Goal: Transaction & Acquisition: Purchase product/service

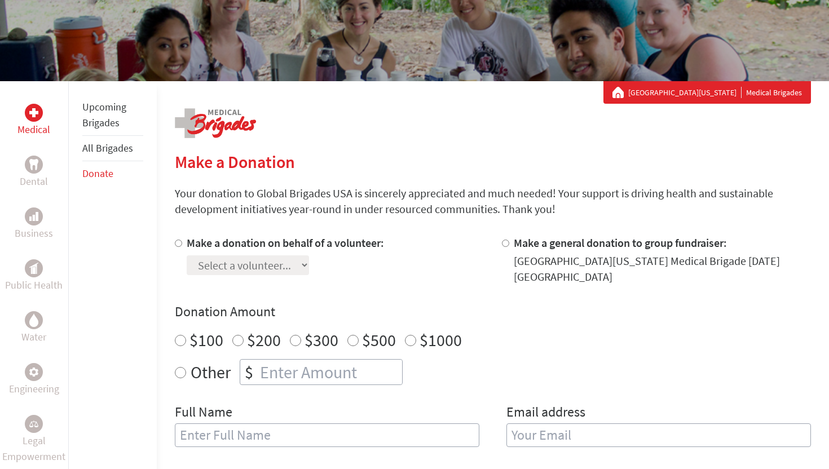
scroll to position [95, 0]
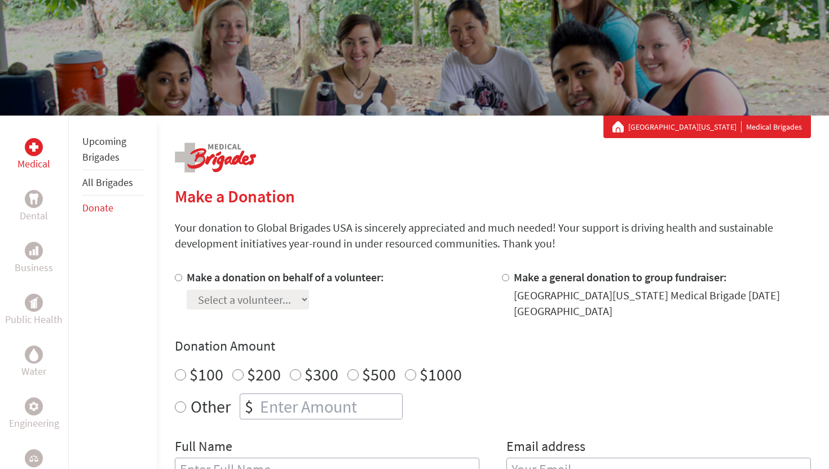
click at [409, 380] on input "$1000" at bounding box center [410, 374] width 11 height 11
radio input "true"
click at [352, 369] on input "$500" at bounding box center [352, 374] width 11 height 11
radio input "true"
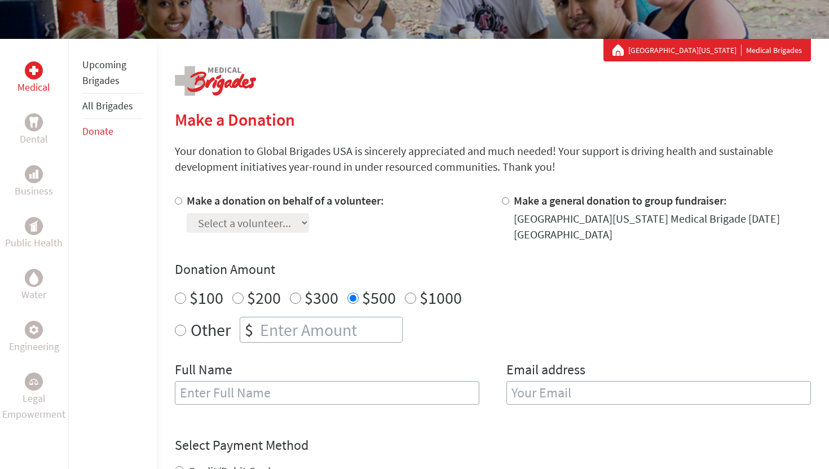
scroll to position [173, 0]
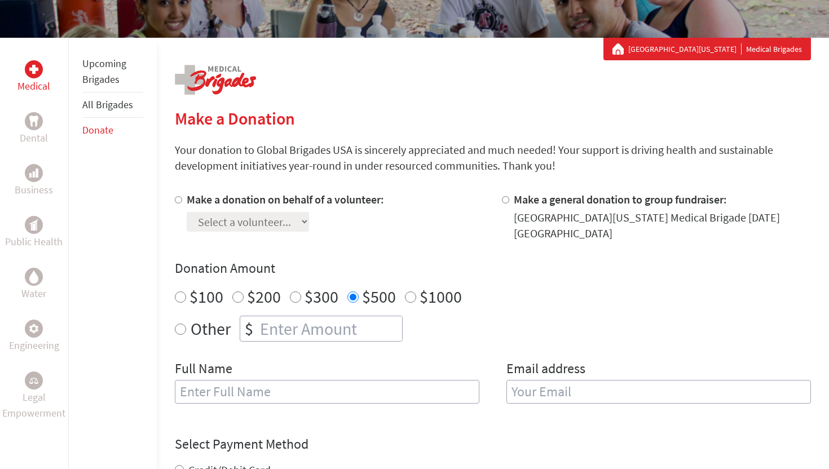
click at [246, 232] on div "Make a donation on behalf of a volunteer: Select a volunteer... [PERSON_NAME] […" at bounding box center [285, 217] width 197 height 50
click at [207, 202] on label "Make a donation on behalf of a volunteer:" at bounding box center [285, 199] width 197 height 14
click at [182, 202] on input "Make a donation on behalf of a volunteer:" at bounding box center [178, 199] width 7 height 7
radio input "true"
click at [216, 219] on select "Select a volunteer... [PERSON_NAME] [PERSON_NAME] [PERSON_NAME] [PERSON_NAME] […" at bounding box center [248, 222] width 122 height 20
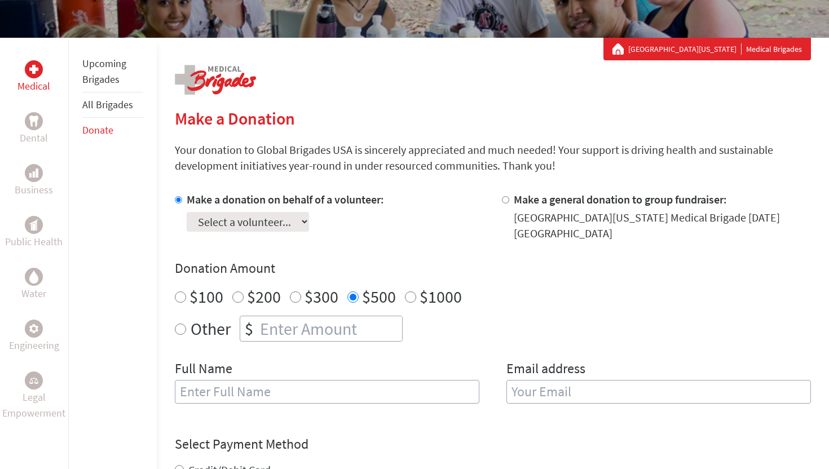
click at [512, 198] on div "Make a general donation to group fundraiser: [GEOGRAPHIC_DATA][US_STATE] Irvine…" at bounding box center [656, 217] width 309 height 50
click at [511, 198] on div at bounding box center [508, 217] width 12 height 50
click at [506, 198] on input "Make a general donation to group fundraiser:" at bounding box center [505, 199] width 7 height 7
radio input "true"
click at [325, 202] on label "Make a donation on behalf of a volunteer:" at bounding box center [285, 199] width 197 height 14
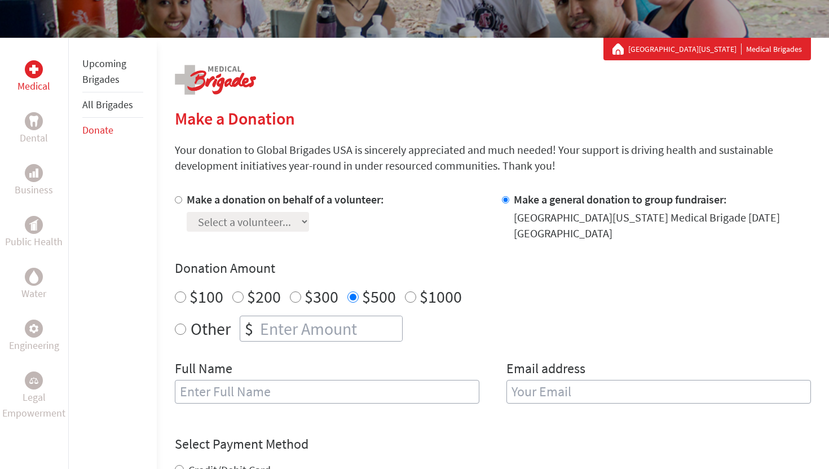
click at [182, 202] on input "Make a donation on behalf of a volunteer:" at bounding box center [178, 199] width 7 height 7
radio input "true"
click at [312, 232] on div "Make a donation on behalf of a volunteer: Select a volunteer... [PERSON_NAME] […" at bounding box center [285, 217] width 197 height 50
click at [309, 228] on select "Select a volunteer... [PERSON_NAME] [PERSON_NAME] [PERSON_NAME] [PERSON_NAME] […" at bounding box center [248, 222] width 122 height 20
click at [187, 212] on select "Select a volunteer... [PERSON_NAME] [PERSON_NAME] [PERSON_NAME] [PERSON_NAME] […" at bounding box center [248, 222] width 122 height 20
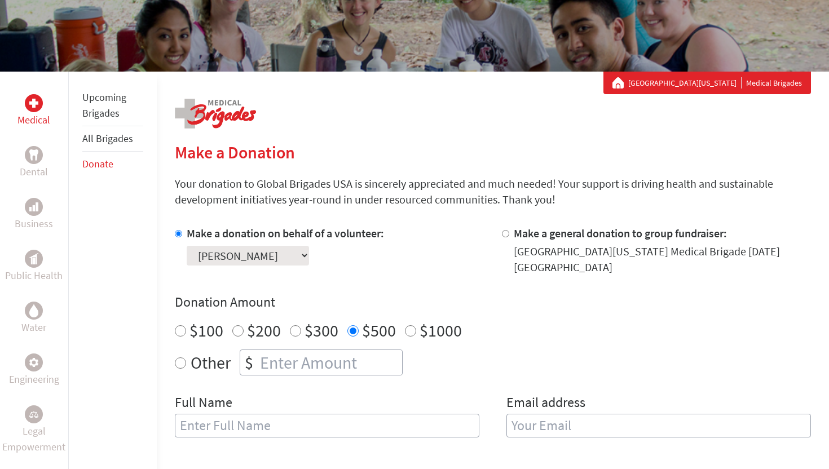
scroll to position [136, 0]
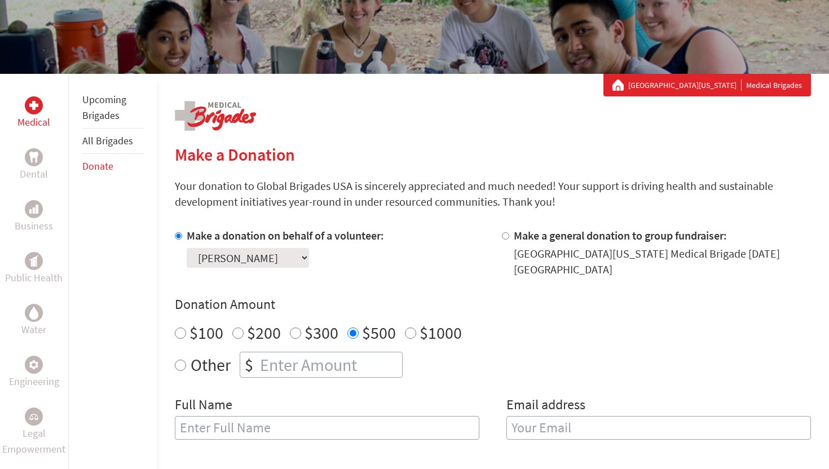
click at [309, 257] on select "Select a volunteer... [PERSON_NAME] [PERSON_NAME] [PERSON_NAME] [PERSON_NAME] […" at bounding box center [248, 258] width 122 height 20
select select "F2423693-724B-11F0-B8AC-42010A400003"
click at [187, 248] on select "Select a volunteer... [PERSON_NAME] [PERSON_NAME] [PERSON_NAME] [PERSON_NAME] […" at bounding box center [248, 258] width 122 height 20
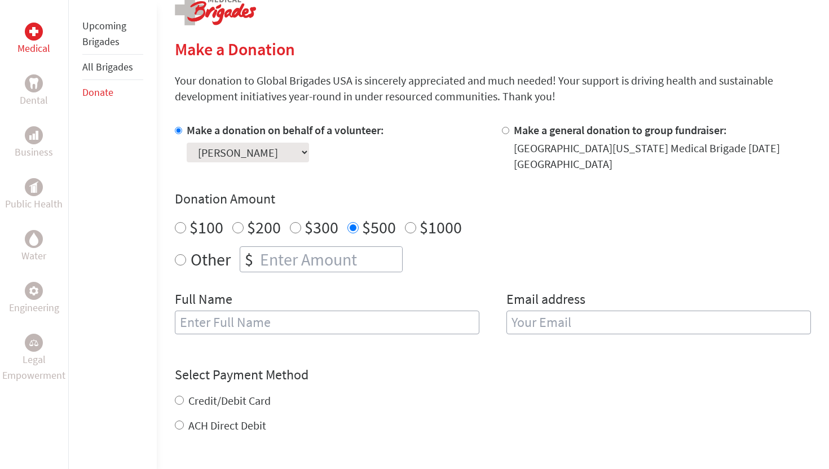
scroll to position [331, 0]
